Goal: Submit feedback/report problem: Submit feedback/report problem

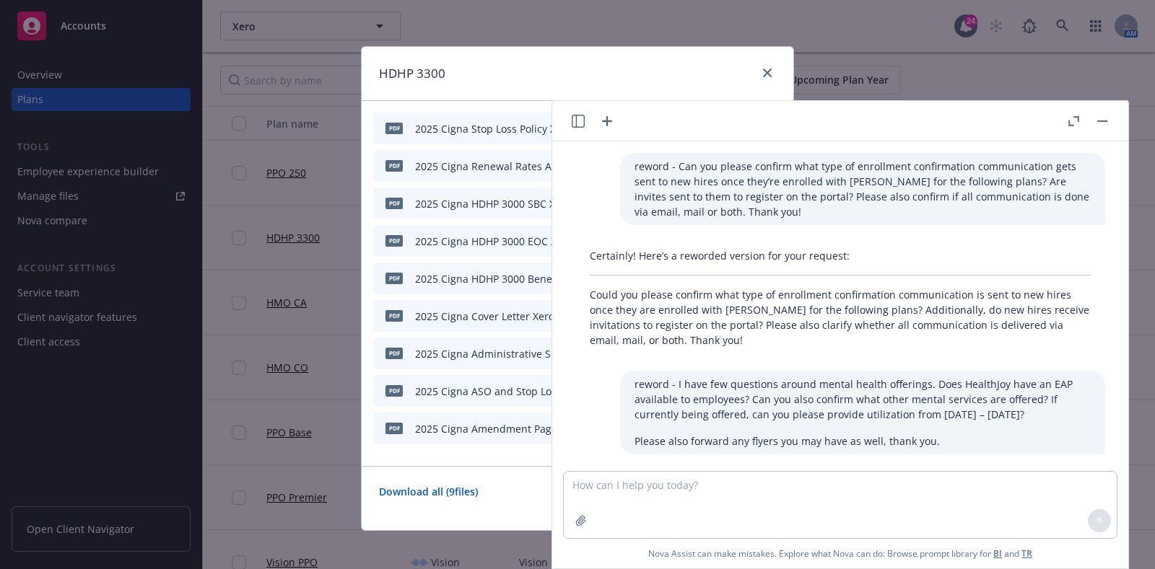
scroll to position [172, 0]
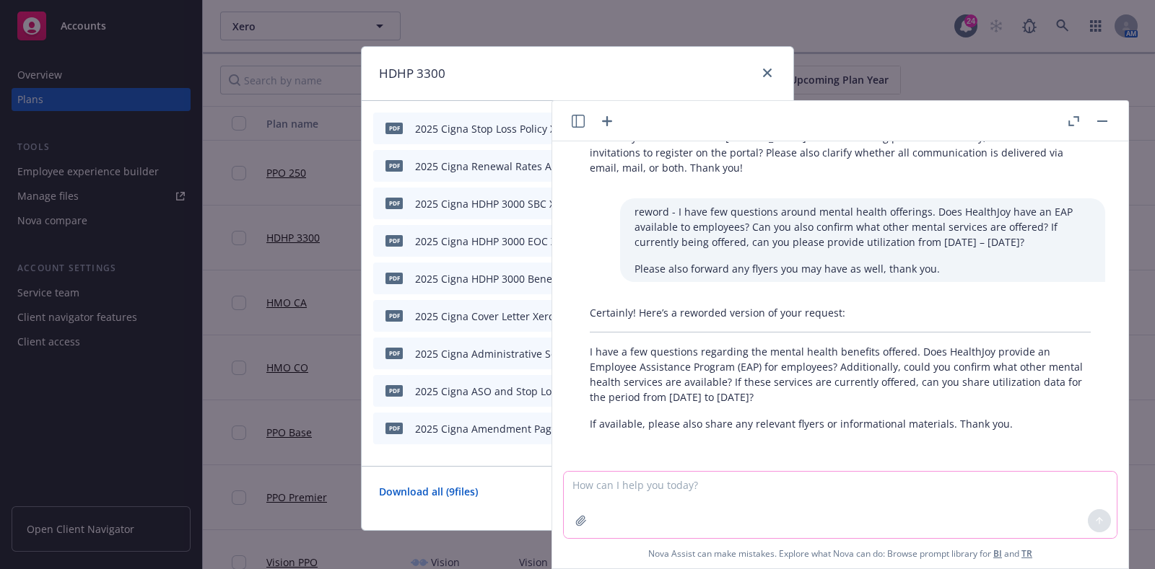
click at [854, 493] on textarea at bounding box center [840, 505] width 553 height 66
paste textarea "look into education"
type textarea "reword - look into education"
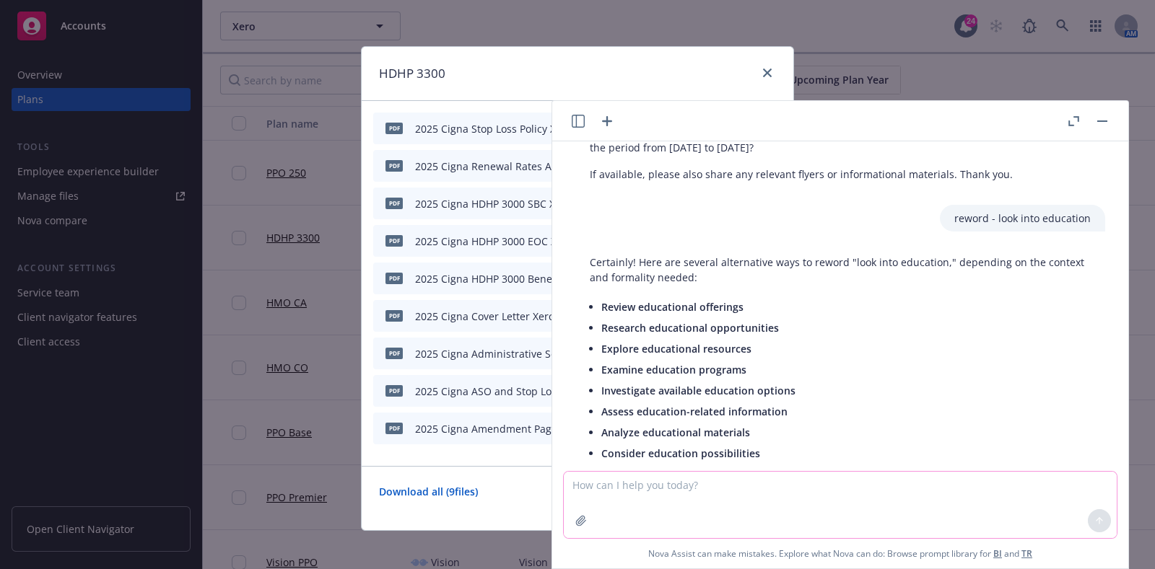
scroll to position [406, 0]
